Goal: Transaction & Acquisition: Purchase product/service

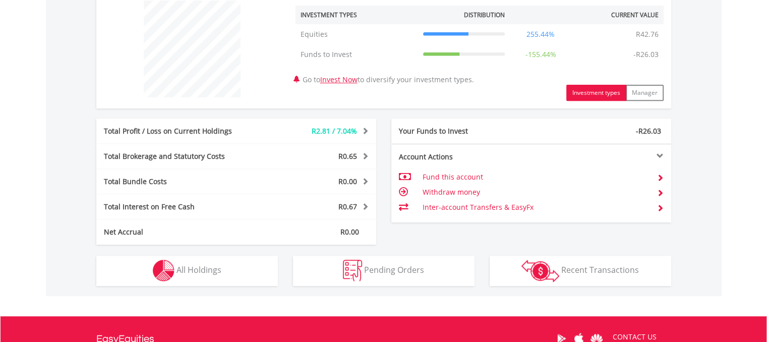
scroll to position [353, 0]
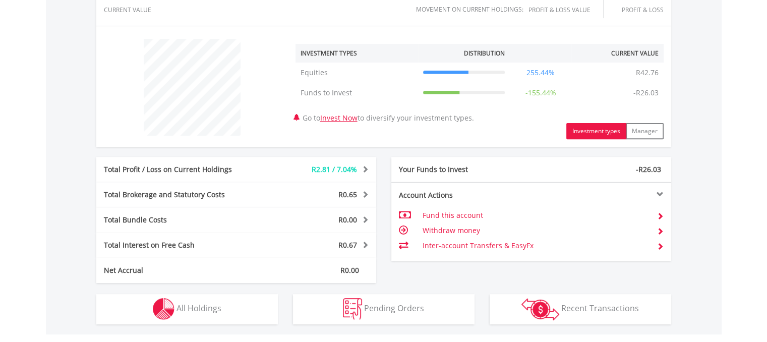
click at [477, 244] on td "Inter-account Transfers & EasyFx" at bounding box center [535, 245] width 227 height 15
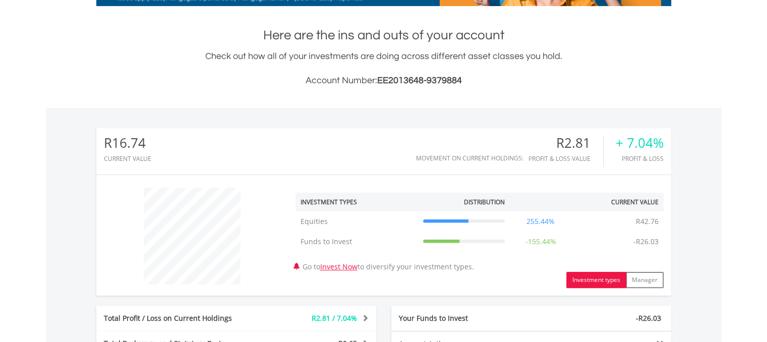
scroll to position [222, 0]
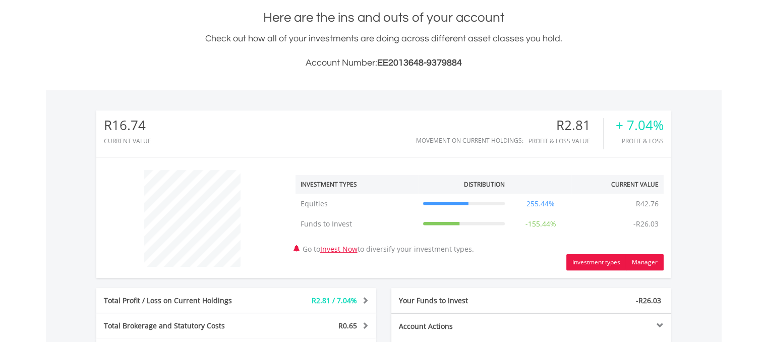
click at [647, 263] on button "Manager" at bounding box center [645, 262] width 38 height 16
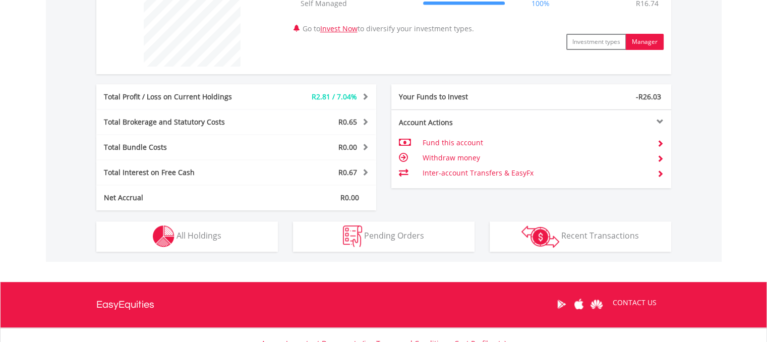
scroll to position [424, 0]
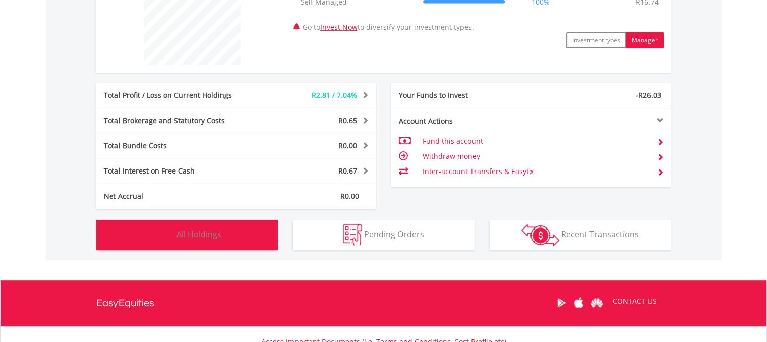
click at [210, 233] on span "All Holdings" at bounding box center [199, 234] width 45 height 11
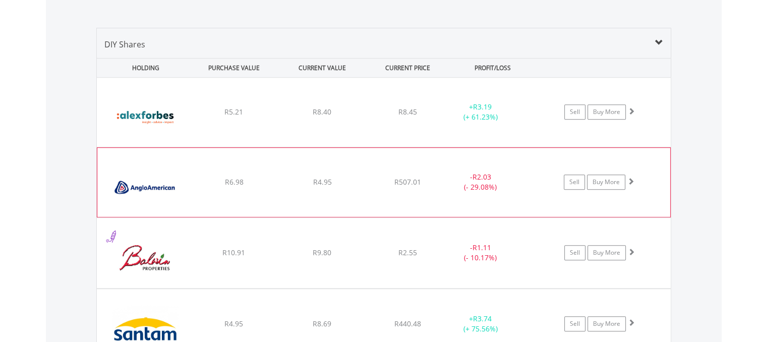
scroll to position [653, 0]
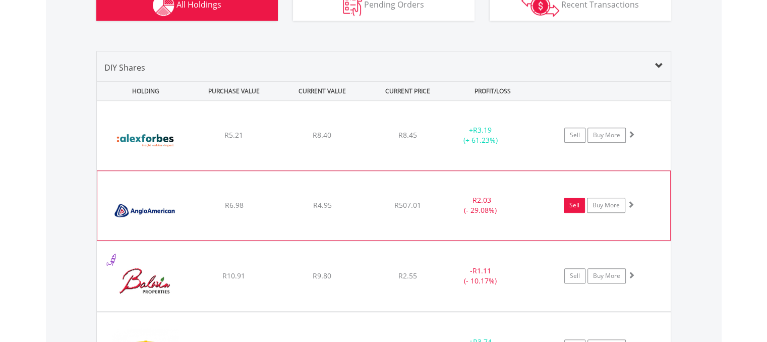
click at [573, 204] on link "Sell" at bounding box center [574, 205] width 21 height 15
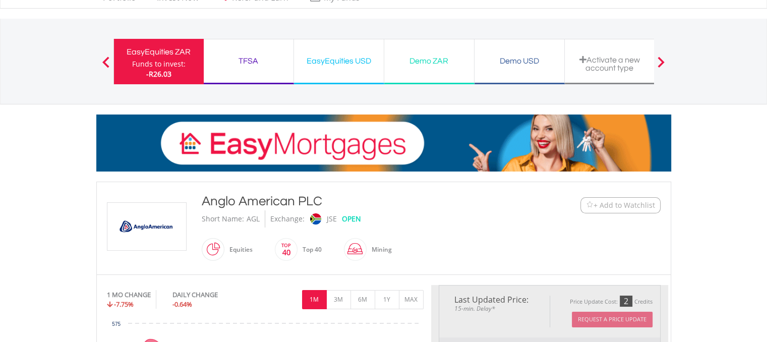
scroll to position [50, 0]
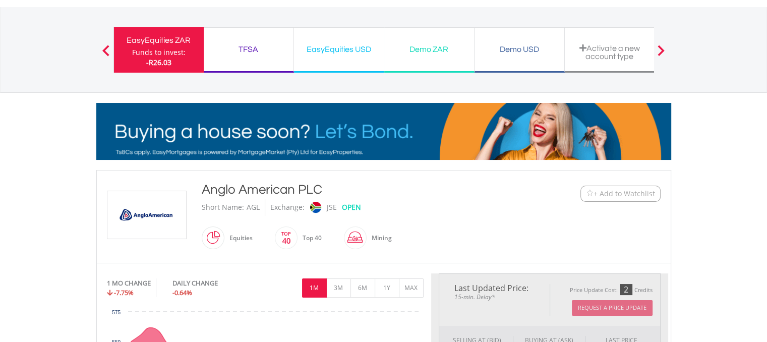
type input "****"
type input "******"
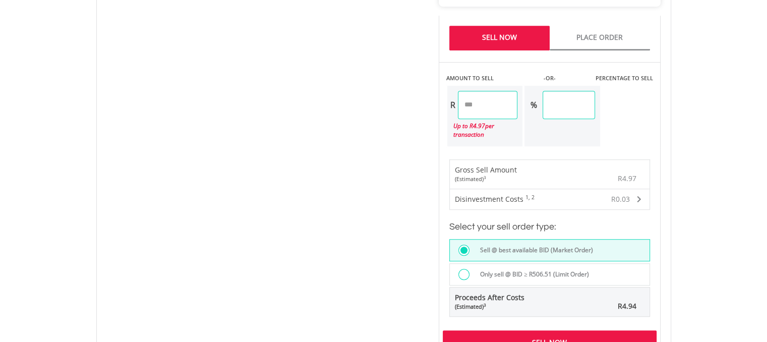
scroll to position [656, 0]
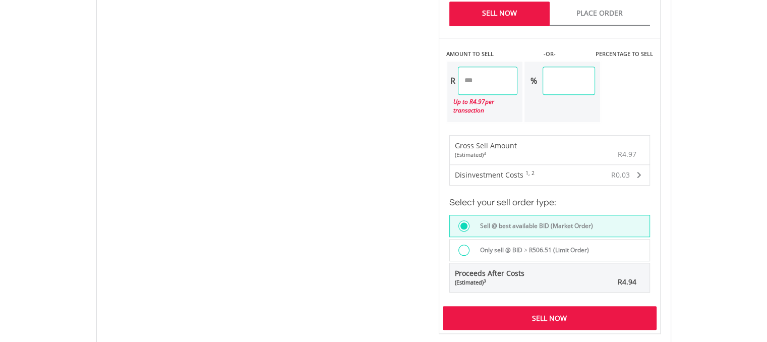
click at [466, 245] on div at bounding box center [464, 250] width 11 height 11
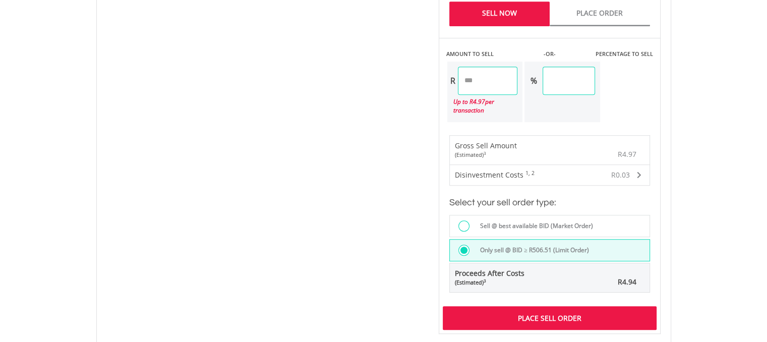
click at [464, 220] on div at bounding box center [464, 225] width 11 height 11
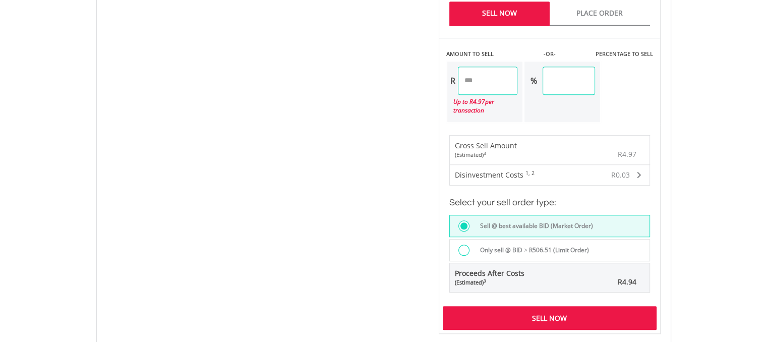
click at [536, 306] on div "Sell Now" at bounding box center [550, 317] width 214 height 23
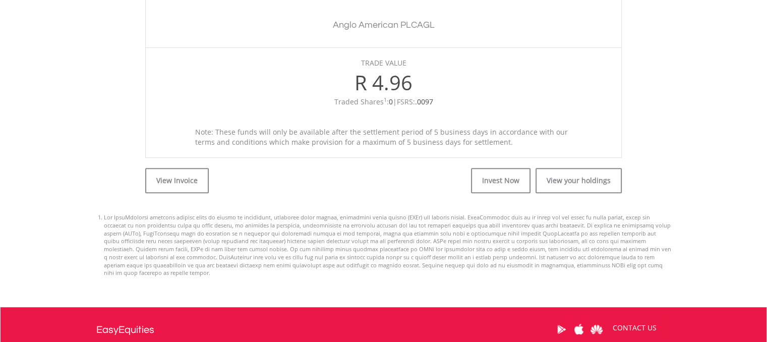
scroll to position [349, 0]
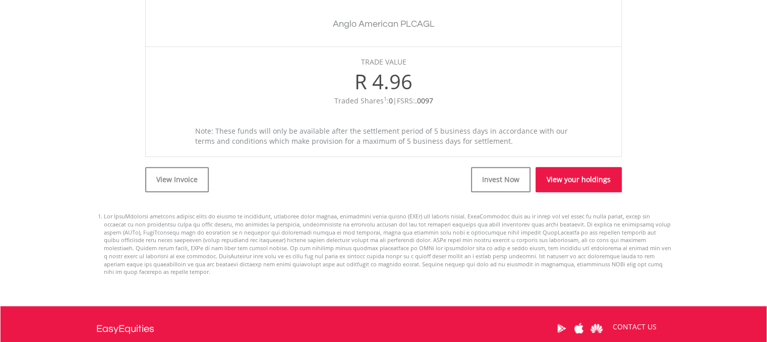
click at [582, 180] on link "View your holdings" at bounding box center [579, 179] width 86 height 25
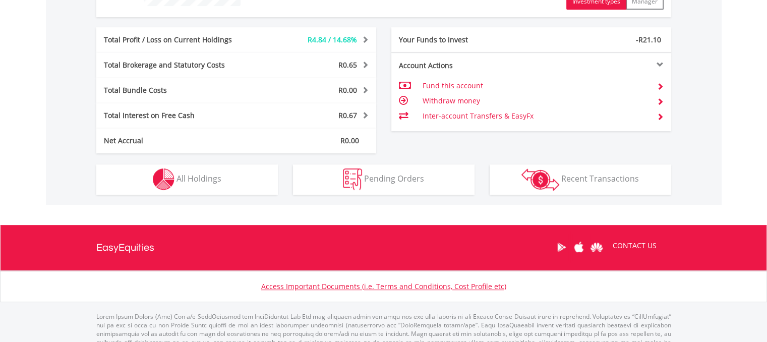
scroll to position [504, 0]
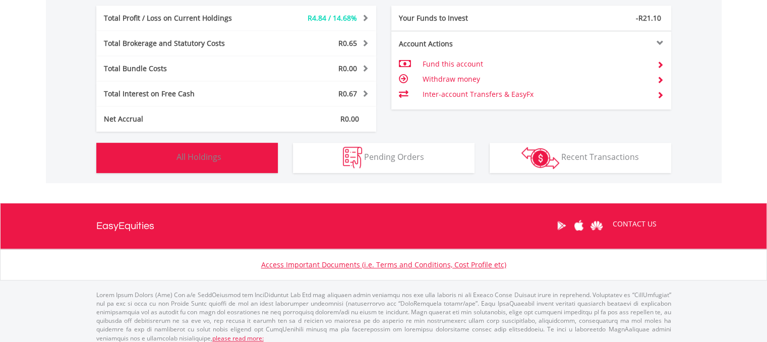
click at [191, 154] on span "All Holdings" at bounding box center [199, 156] width 45 height 11
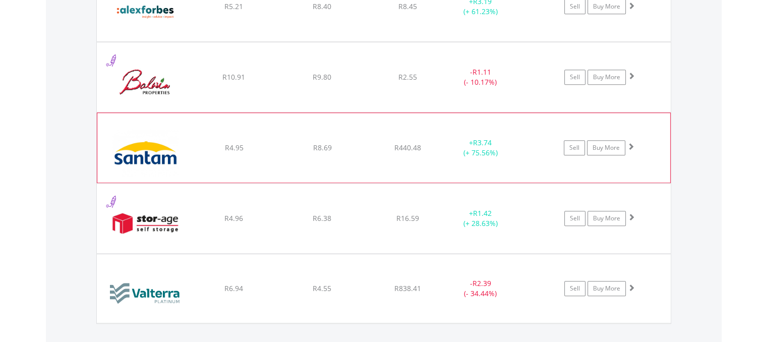
scroll to position [808, 0]
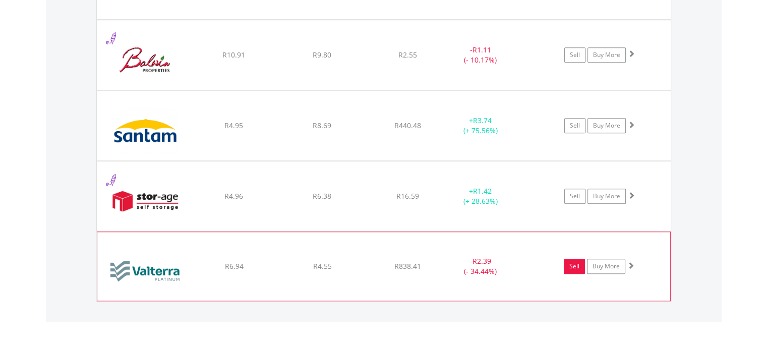
click at [573, 265] on link "Sell" at bounding box center [574, 266] width 21 height 15
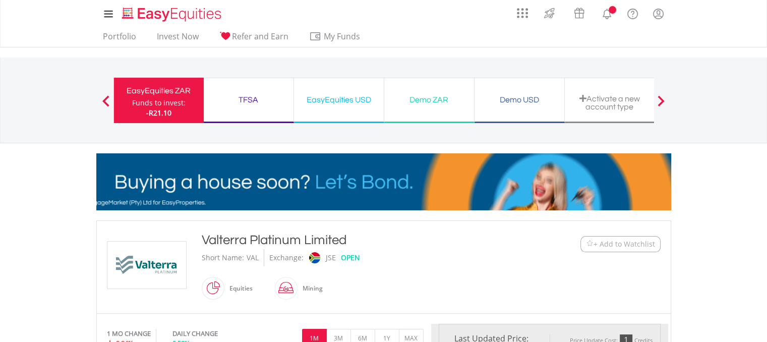
type input "****"
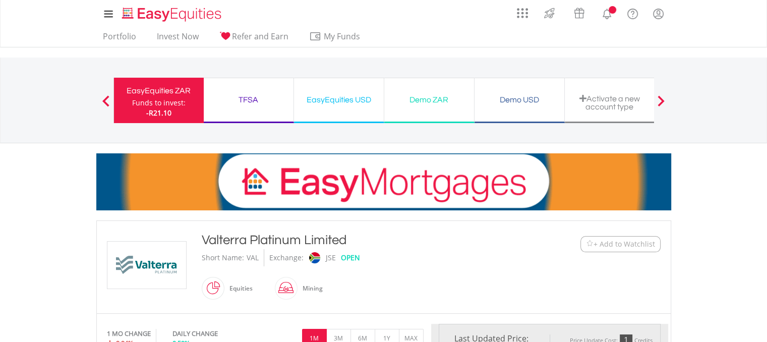
type input "******"
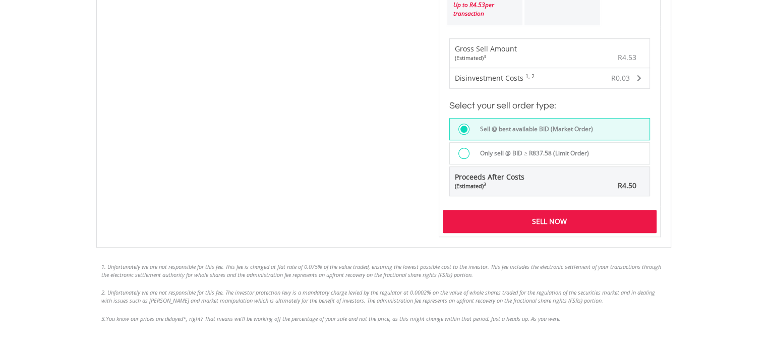
scroll to position [757, 0]
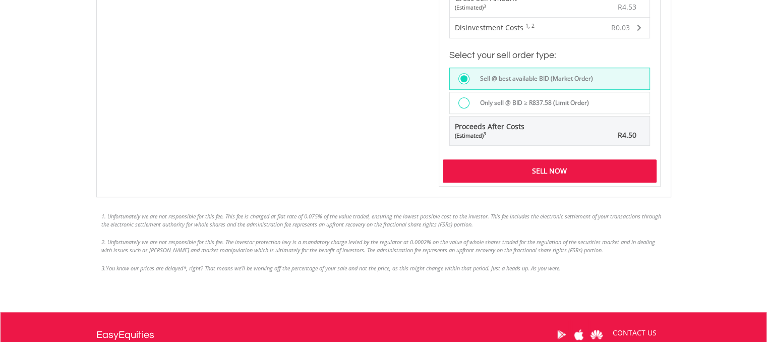
click at [524, 159] on div "Sell Now" at bounding box center [550, 170] width 214 height 23
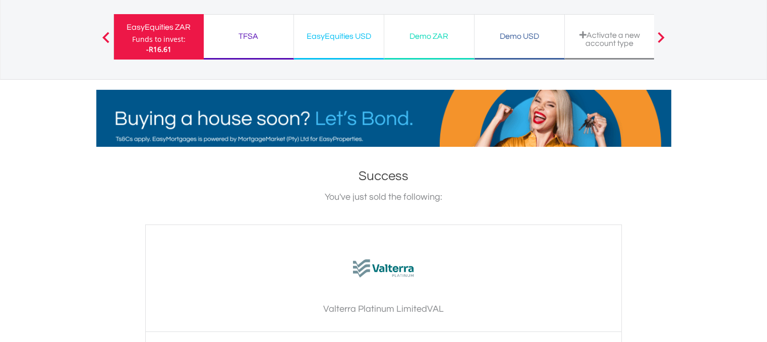
scroll to position [303, 0]
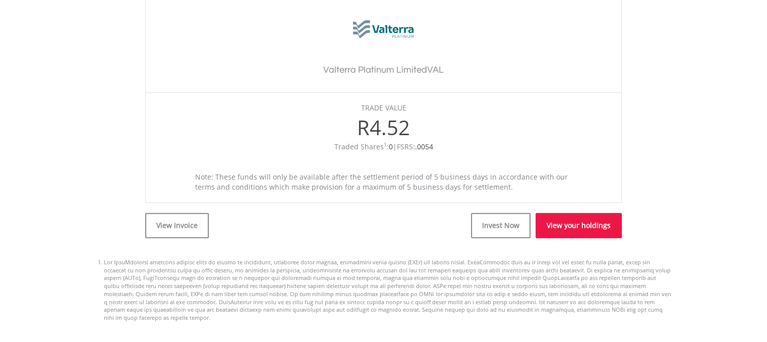
click at [560, 224] on link "View your holdings" at bounding box center [579, 225] width 86 height 25
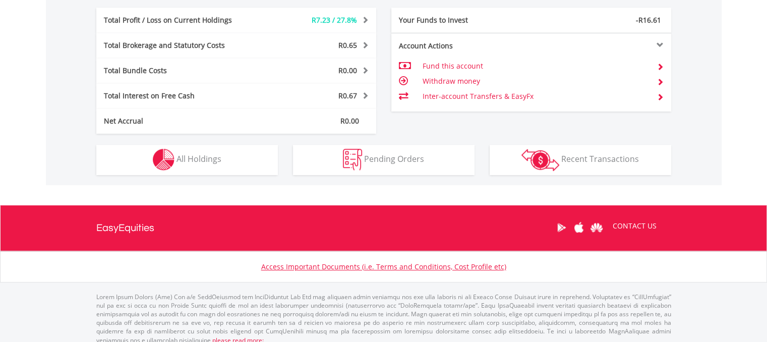
scroll to position [504, 0]
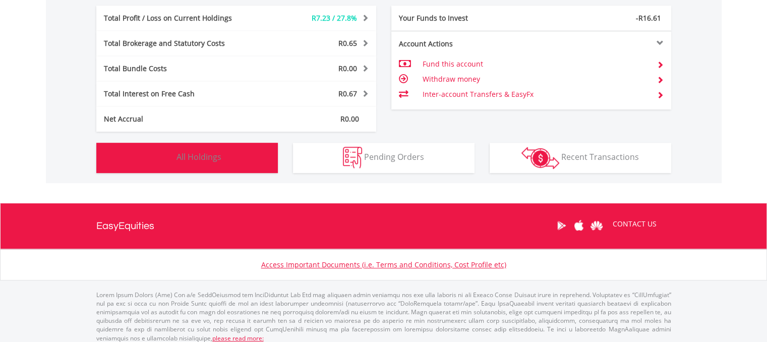
click at [206, 161] on span "All Holdings" at bounding box center [199, 156] width 45 height 11
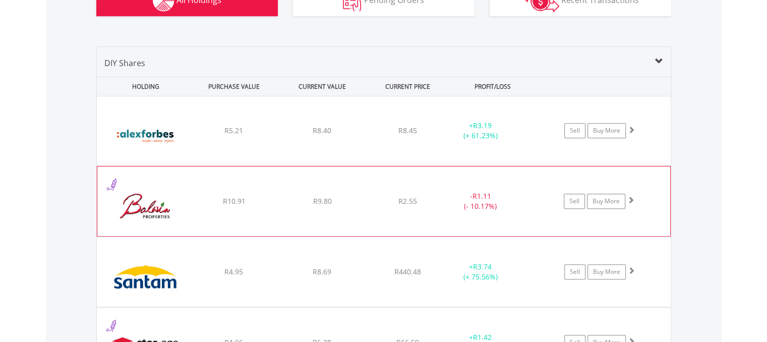
scroll to position [656, 0]
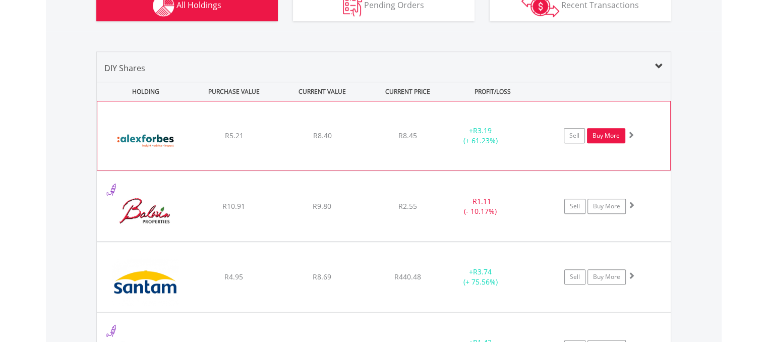
click at [599, 134] on link "Buy More" at bounding box center [606, 135] width 38 height 15
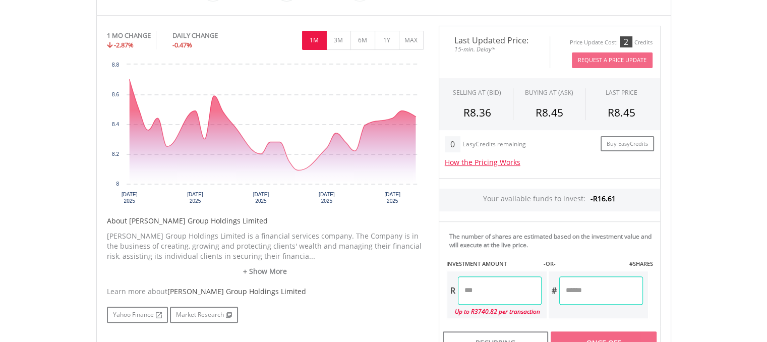
scroll to position [353, 0]
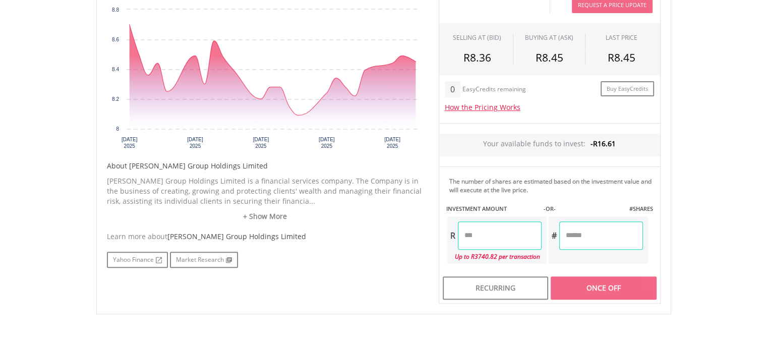
click at [466, 238] on input "number" at bounding box center [500, 235] width 84 height 28
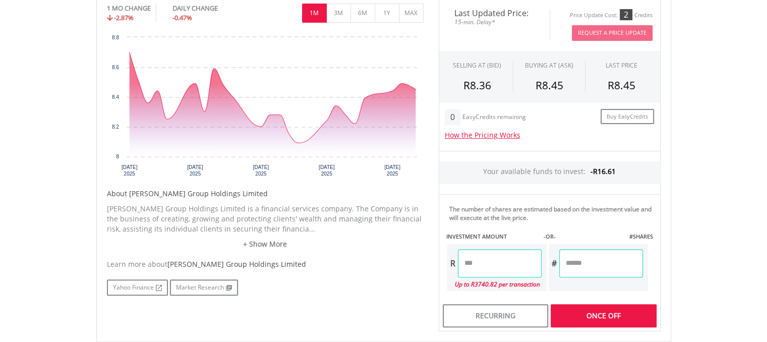
scroll to position [303, 0]
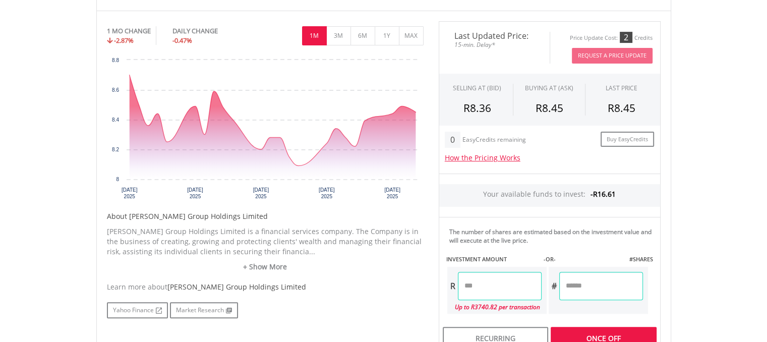
type input "*"
click at [580, 279] on input "number" at bounding box center [601, 286] width 84 height 28
type input "*"
click at [592, 240] on div "Last Updated Price: 15-min. Delay* Price Update Cost: 2 Credits Request A Price…" at bounding box center [549, 187] width 237 height 333
type input "****"
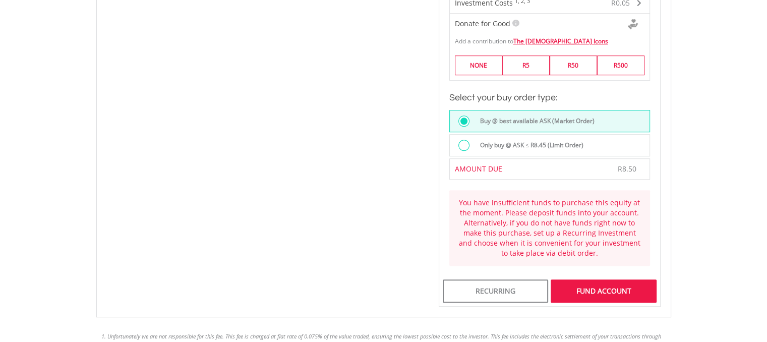
scroll to position [706, 0]
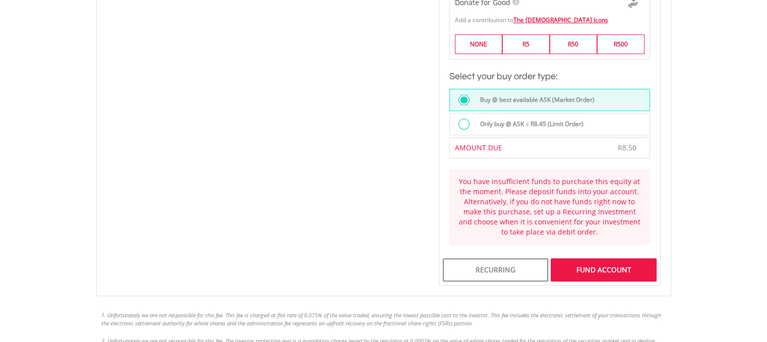
click at [601, 270] on div "FUND ACCOUNT" at bounding box center [603, 269] width 105 height 23
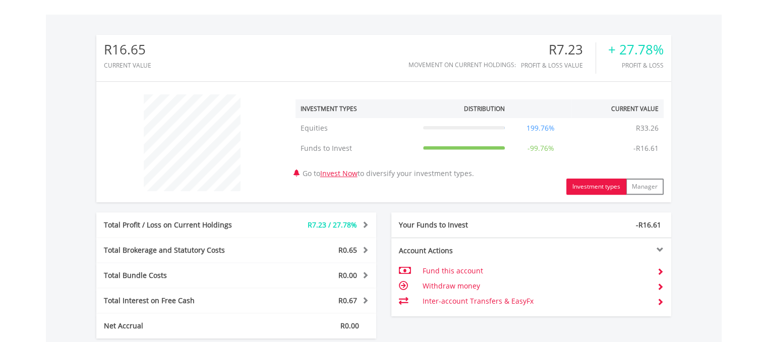
scroll to position [460, 0]
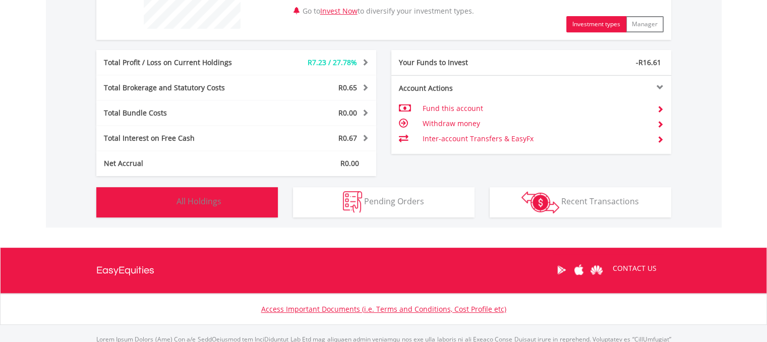
click at [227, 208] on button "Holdings All Holdings" at bounding box center [187, 202] width 182 height 30
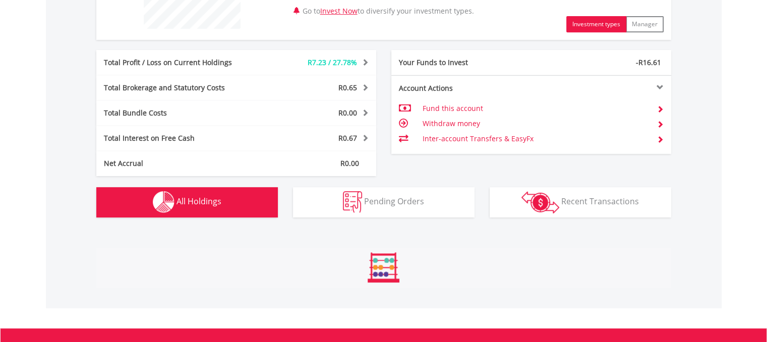
scroll to position [707, 0]
